Goal: Transaction & Acquisition: Purchase product/service

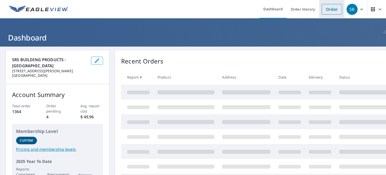
click at [328, 9] on link "Order" at bounding box center [331, 9] width 20 height 11
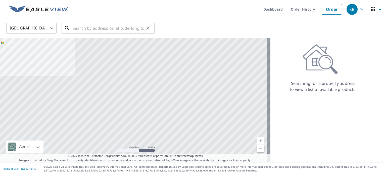
click at [75, 29] on input "text" at bounding box center [109, 28] width 72 height 14
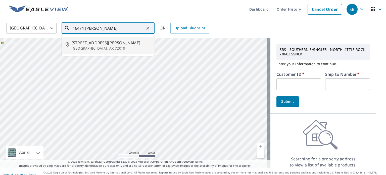
click at [83, 40] on span "16471 Thomas Loop Rd" at bounding box center [111, 43] width 79 height 6
type input "16471 Thomas Loop Rd Benton, AR 72019"
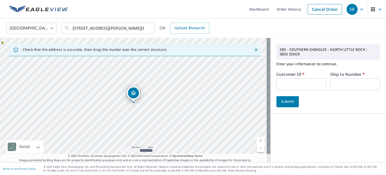
click at [281, 85] on input "text" at bounding box center [301, 84] width 50 height 12
type input "mid257"
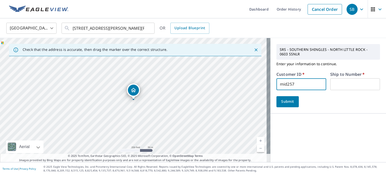
click at [334, 83] on input "text" at bounding box center [355, 84] width 50 height 12
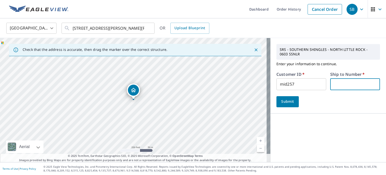
type input "1"
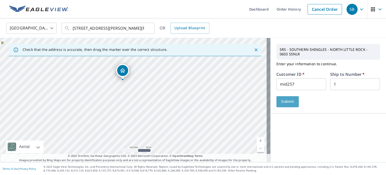
click at [286, 101] on span "Submit" at bounding box center [287, 101] width 14 height 6
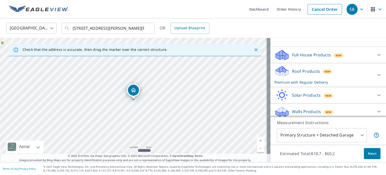
scroll to position [100, 0]
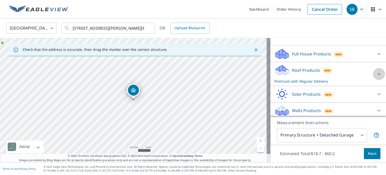
click at [376, 77] on icon at bounding box center [379, 74] width 6 height 6
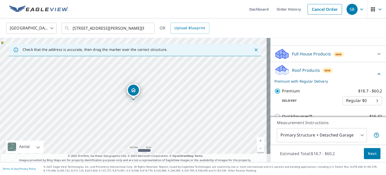
click at [372, 151] on span "Next" at bounding box center [372, 153] width 9 height 6
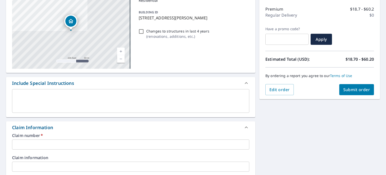
scroll to position [75, 0]
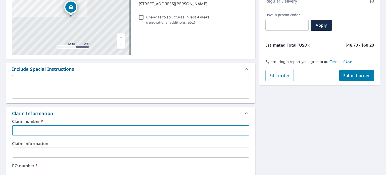
click at [38, 128] on input "text" at bounding box center [130, 130] width 237 height 10
type input "1"
checkbox input "true"
type input "12"
checkbox input "true"
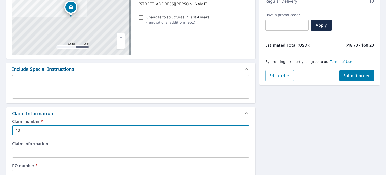
type input "123"
checkbox input "true"
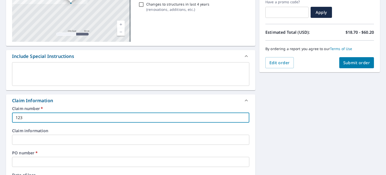
scroll to position [100, 0]
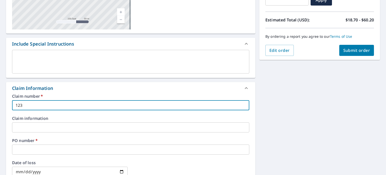
type input "123"
click at [28, 149] on input "text" at bounding box center [130, 149] width 237 height 10
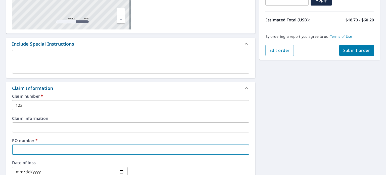
type input "b"
checkbox input "true"
type input "br"
checkbox input "true"
type input "b"
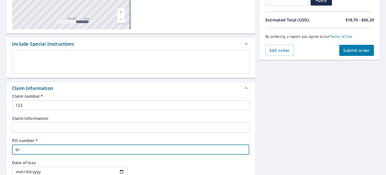
checkbox input "true"
type input "B"
checkbox input "true"
type input "BR"
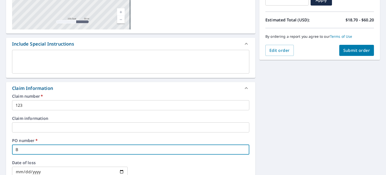
checkbox input "true"
type input "BRI"
checkbox input "true"
type input "BRIA"
checkbox input "true"
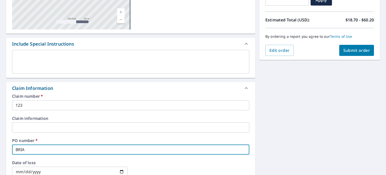
type input "BRIAN"
checkbox input "true"
type input "BRIAN"
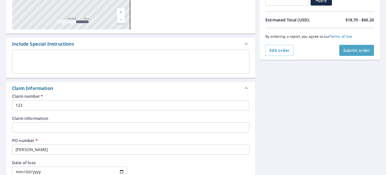
click at [345, 50] on span "Submit order" at bounding box center [356, 50] width 27 height 6
checkbox input "true"
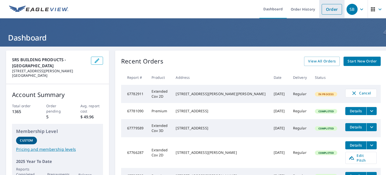
click at [333, 7] on link "Order" at bounding box center [331, 9] width 20 height 11
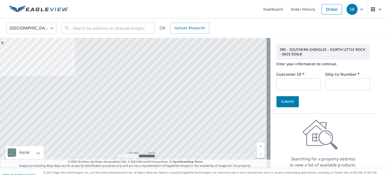
click at [289, 82] on input "text" at bounding box center [298, 84] width 45 height 12
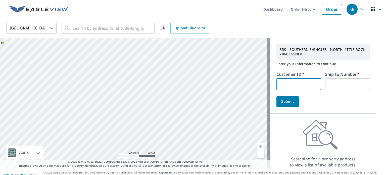
type input "mid257"
click at [329, 87] on input "text" at bounding box center [347, 84] width 45 height 12
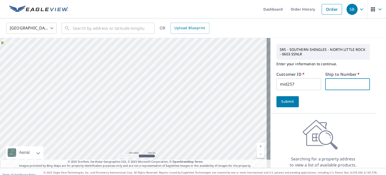
type input "1"
click at [280, 102] on span "Submit" at bounding box center [287, 101] width 14 height 6
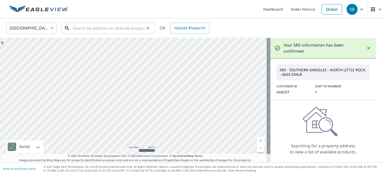
click at [83, 27] on input "text" at bounding box center [109, 28] width 72 height 14
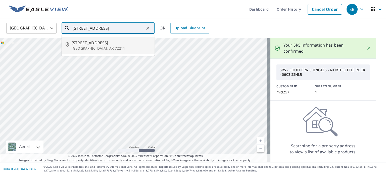
click at [93, 50] on p "[GEOGRAPHIC_DATA], AR 72211" at bounding box center [111, 48] width 79 height 5
type input "[STREET_ADDRESS]"
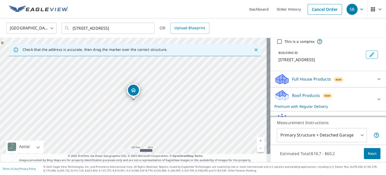
scroll to position [102, 0]
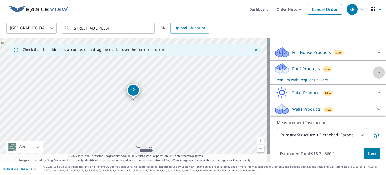
click at [376, 71] on icon at bounding box center [379, 72] width 6 height 6
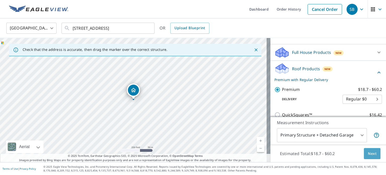
click at [371, 151] on span "Next" at bounding box center [372, 153] width 9 height 6
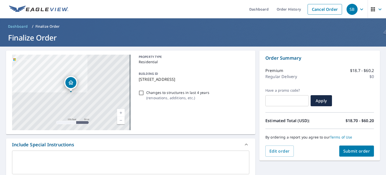
scroll to position [100, 0]
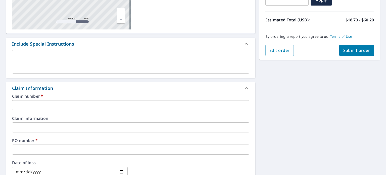
click at [39, 101] on input "text" at bounding box center [130, 105] width 237 height 10
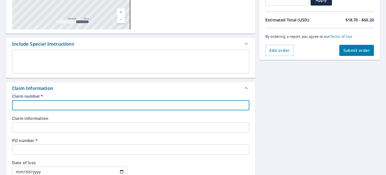
type input "1"
checkbox input "true"
type input "12"
checkbox input "true"
type input "123"
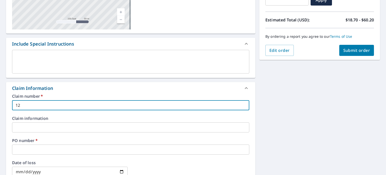
checkbox input "true"
type input "123"
click at [32, 152] on input "text" at bounding box center [130, 149] width 237 height 10
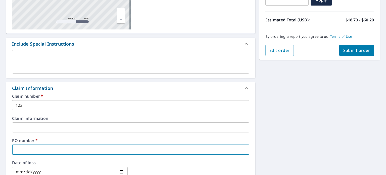
type input "T"
checkbox input "true"
type input "TR"
checkbox input "true"
type input "TRO"
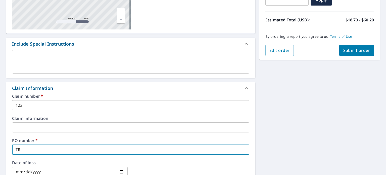
checkbox input "true"
type input "[PERSON_NAME]"
checkbox input "true"
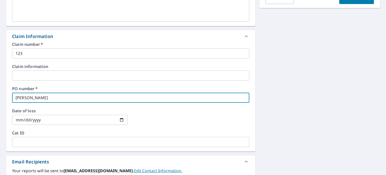
scroll to position [126, 0]
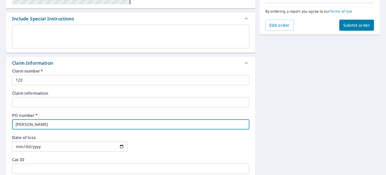
type input "[PERSON_NAME]"
click at [345, 27] on span "Submit order" at bounding box center [356, 25] width 27 height 6
checkbox input "true"
